Goal: Task Accomplishment & Management: Complete application form

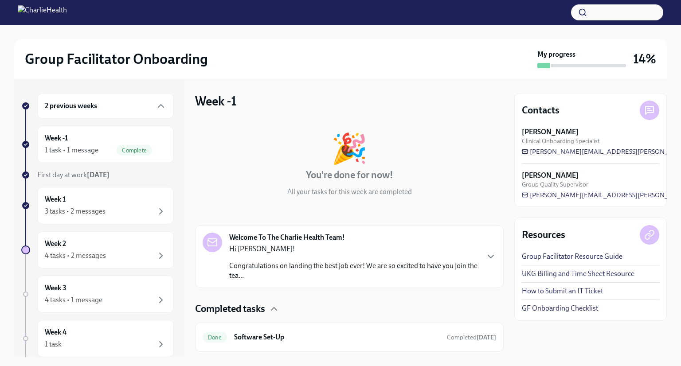
scroll to position [23, 0]
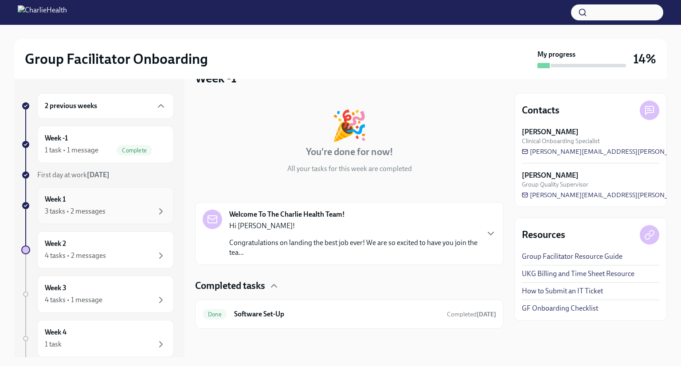
click at [71, 212] on div "3 tasks • 2 messages" at bounding box center [75, 212] width 61 height 10
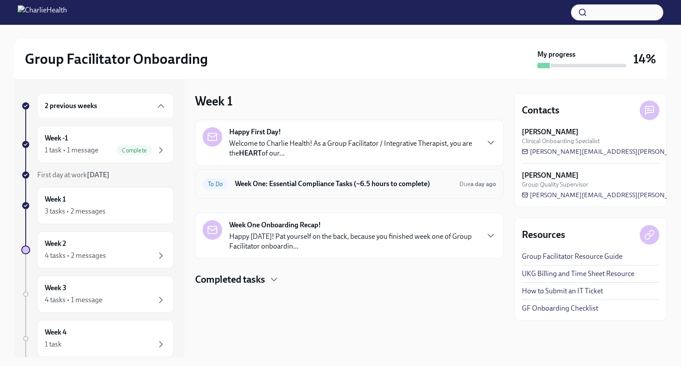
click at [361, 187] on h6 "Week One: Essential Compliance Tasks (~6.5 hours to complete)" at bounding box center [343, 184] width 217 height 10
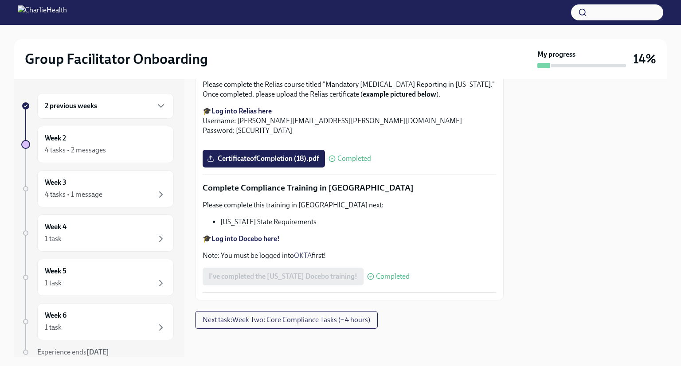
scroll to position [1918, 0]
click at [118, 190] on div "4 tasks • 1 message" at bounding box center [106, 194] width 122 height 11
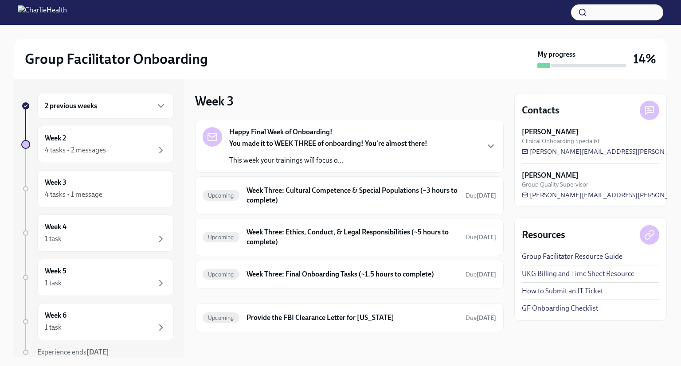
scroll to position [3, 0]
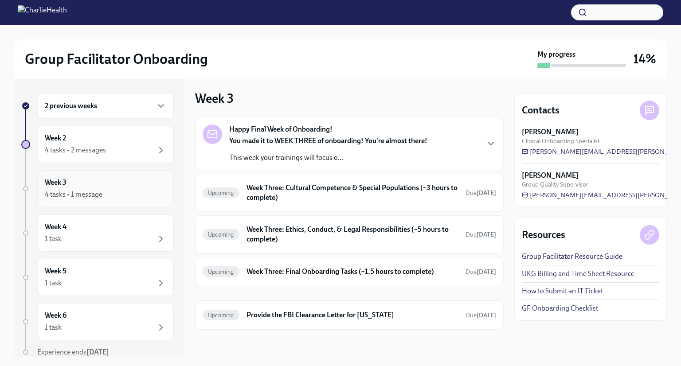
click at [86, 188] on div "Week 3 4 tasks • 1 message" at bounding box center [106, 189] width 122 height 22
click at [110, 144] on div "Week 2 4 tasks • 2 messages" at bounding box center [106, 144] width 122 height 22
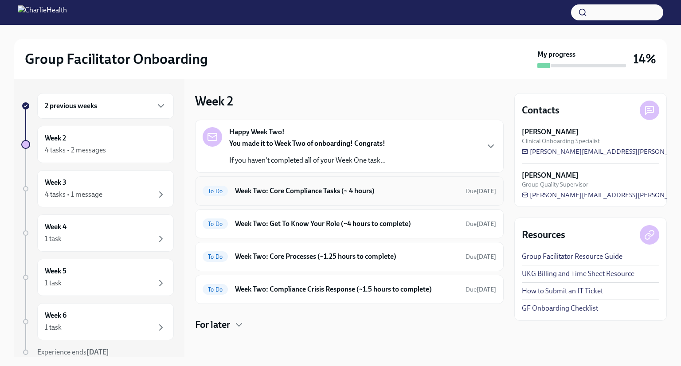
click at [216, 186] on div "To Do" at bounding box center [215, 191] width 25 height 11
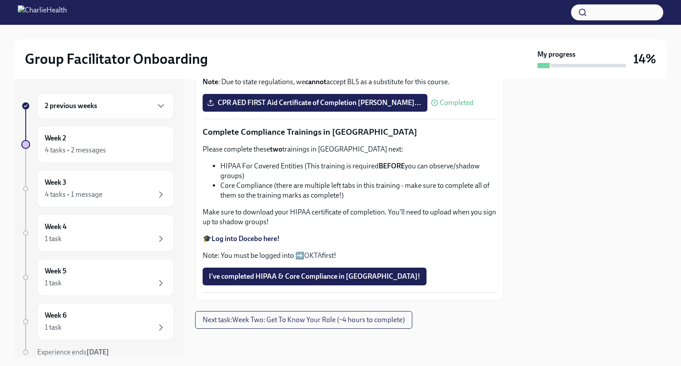
scroll to position [509, 0]
click at [338, 276] on span "I've completed HIPAA & Core Compliance in [GEOGRAPHIC_DATA]!" at bounding box center [315, 276] width 212 height 9
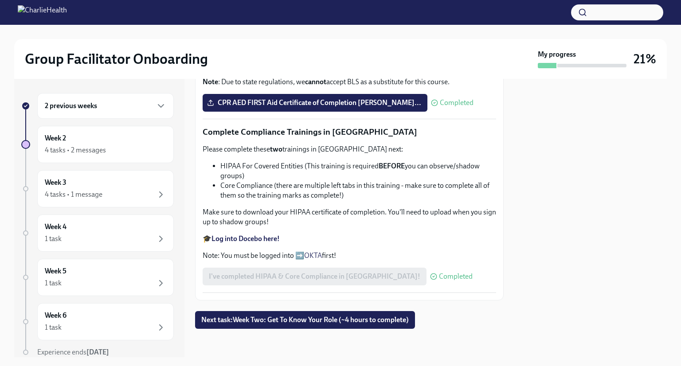
scroll to position [510, 0]
click at [262, 238] on strong "Log into Docebo here!" at bounding box center [246, 239] width 68 height 8
